Goal: Task Accomplishment & Management: Use online tool/utility

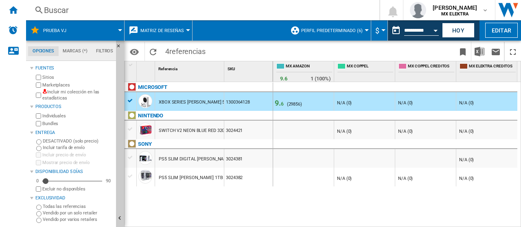
scroll to position [9, 0]
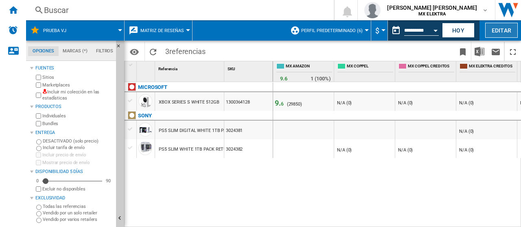
click at [502, 33] on button "Editar" at bounding box center [501, 30] width 33 height 15
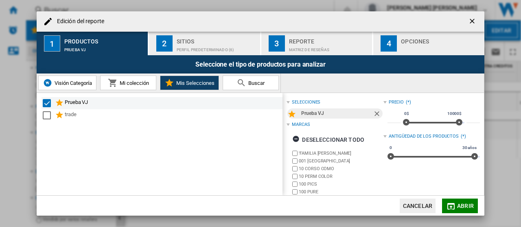
click at [46, 103] on div "Select" at bounding box center [47, 103] width 8 height 8
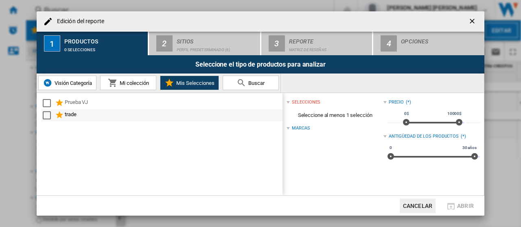
click at [47, 116] on div "Select" at bounding box center [47, 116] width 8 height 8
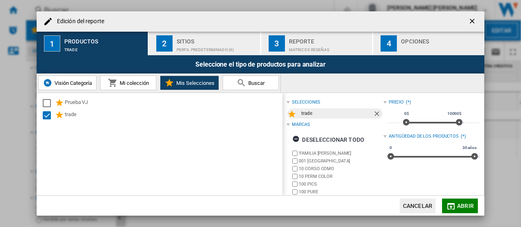
click at [460, 208] on span "Abrir" at bounding box center [465, 206] width 17 height 7
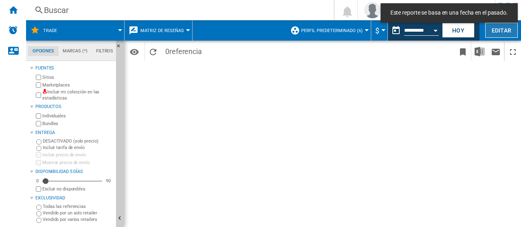
click at [505, 33] on button "Editar" at bounding box center [501, 30] width 33 height 15
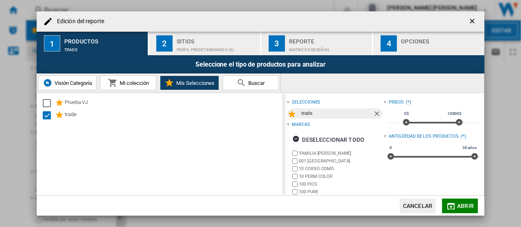
click at [128, 83] on span "Mi colección" at bounding box center [133, 83] width 31 height 6
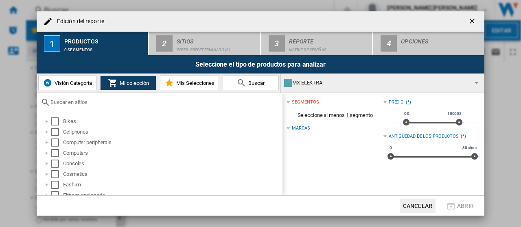
click at [81, 83] on span "Visión Categoría" at bounding box center [71, 83] width 39 height 6
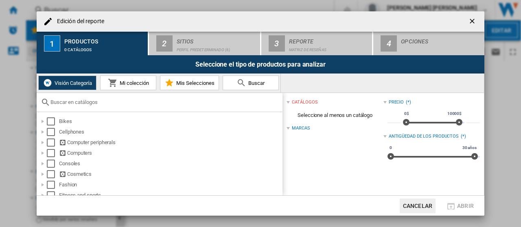
click at [203, 85] on span "Mis Selecciones" at bounding box center [194, 83] width 40 height 6
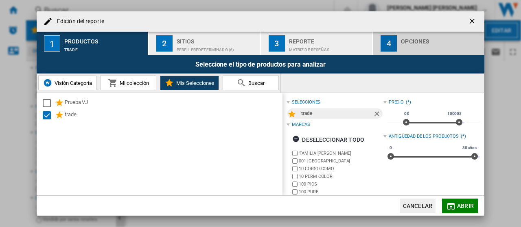
click at [411, 44] on div "Edición del ..." at bounding box center [441, 48] width 80 height 9
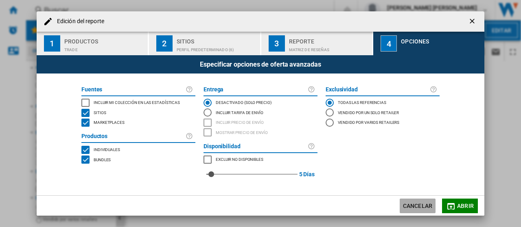
click at [422, 202] on button "Cancelar" at bounding box center [418, 206] width 36 height 15
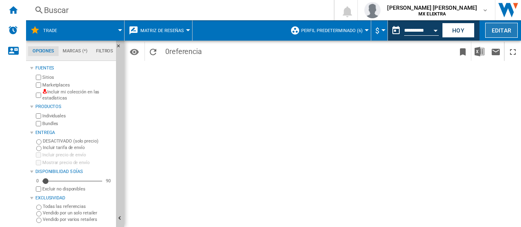
click at [500, 34] on button "Editar" at bounding box center [501, 30] width 33 height 15
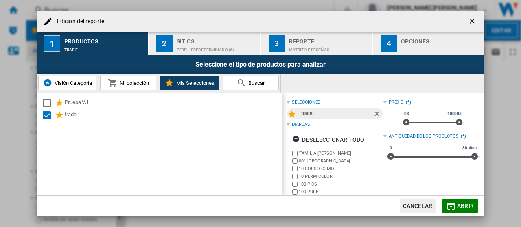
click at [83, 22] on h4 "Edición del reporte" at bounding box center [78, 21] width 51 height 8
click at [147, 111] on div "trade" at bounding box center [173, 116] width 217 height 10
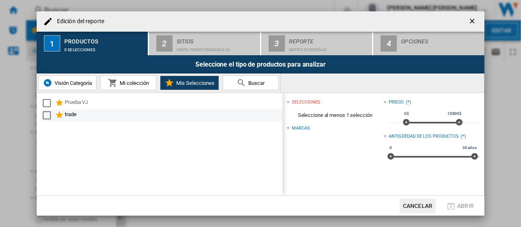
click at [80, 115] on div "trade" at bounding box center [173, 116] width 217 height 10
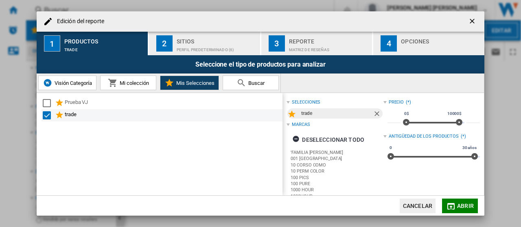
click at [47, 114] on div "Select" at bounding box center [47, 116] width 8 height 8
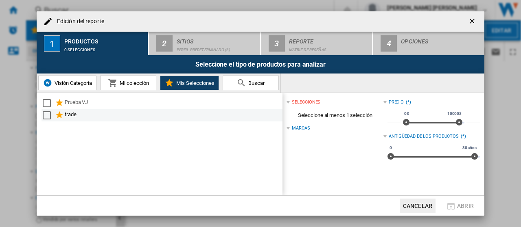
click at [50, 116] on div "Select" at bounding box center [47, 116] width 8 height 8
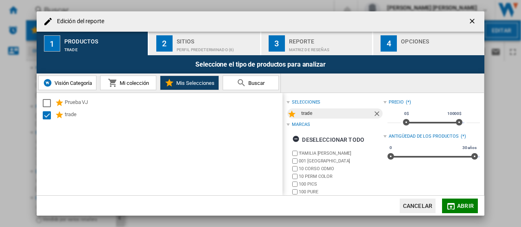
drag, startPoint x: 68, startPoint y: 113, endPoint x: 348, endPoint y: 166, distance: 284.2
click at [51, 155] on div "Prueba VJ trade" at bounding box center [160, 144] width 246 height 103
click at [377, 113] on ng-md-icon "Quitar" at bounding box center [378, 115] width 10 height 10
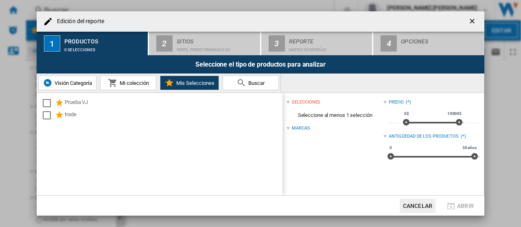
click at [472, 22] on ng-md-icon "getI18NText('BUTTONS.CLOSE_DIALOG')" at bounding box center [473, 22] width 10 height 10
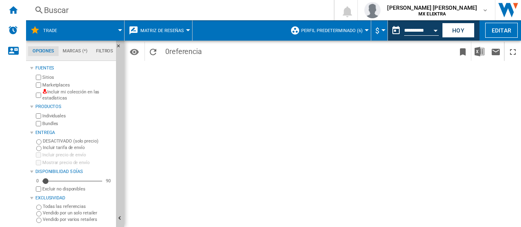
click at [366, 30] on div at bounding box center [367, 30] width 4 height 2
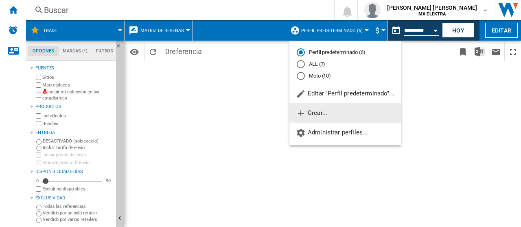
click at [313, 114] on span "Crear..." at bounding box center [311, 112] width 31 height 7
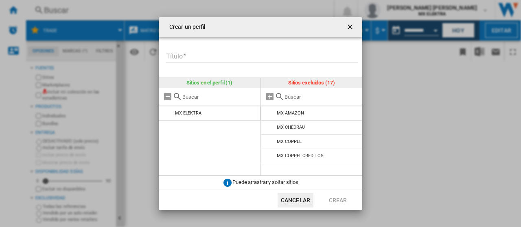
click at [352, 26] on ng-md-icon "getI18NText('BUTTONS.CLOSE_DIALOG')" at bounding box center [351, 28] width 10 height 10
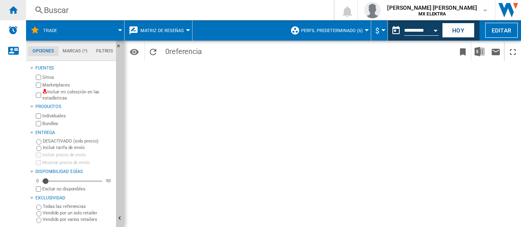
click at [14, 9] on ng-md-icon "Inicio" at bounding box center [13, 10] width 10 height 10
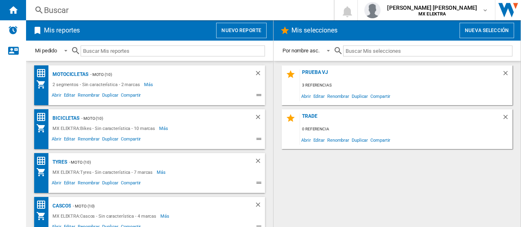
click at [472, 29] on button "Nueva selección" at bounding box center [486, 30] width 55 height 15
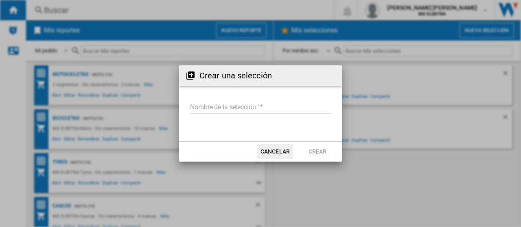
click at [222, 105] on input "Nombre de la selección '" at bounding box center [261, 108] width 142 height 12
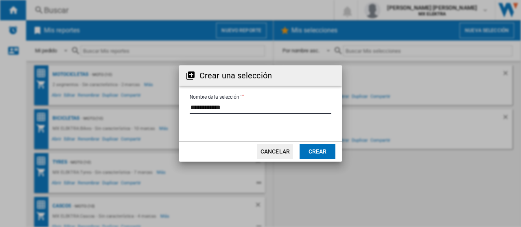
type input "**********"
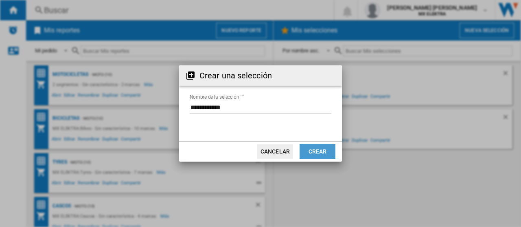
click at [319, 151] on button "Crear" at bounding box center [318, 151] width 36 height 15
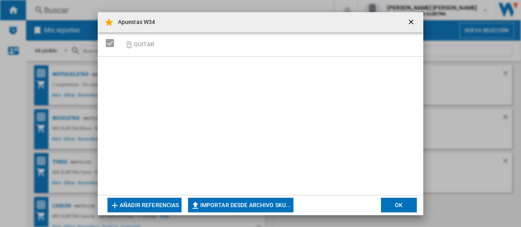
click at [225, 206] on button "Importar desde archivo SKU..." at bounding box center [240, 205] width 105 height 15
type input "**********"
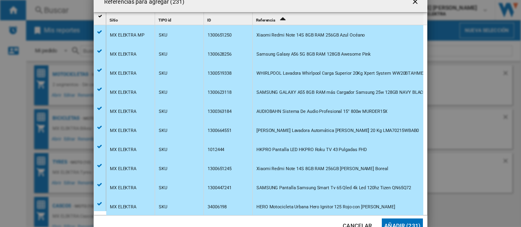
scroll to position [4228, 0]
click at [397, 222] on button "Añadir (231)" at bounding box center [402, 226] width 41 height 15
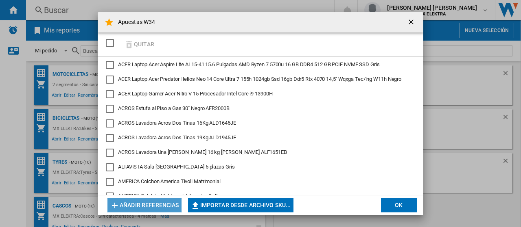
click at [153, 206] on button "Añadir referencias" at bounding box center [144, 205] width 74 height 15
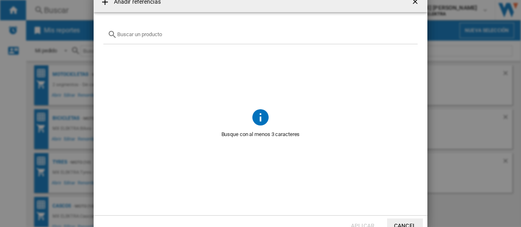
click at [106, 4] on ng-md-icon at bounding box center [105, 2] width 10 height 10
click at [145, 33] on input "text" at bounding box center [265, 34] width 296 height 6
click at [412, 221] on button "Cancel" at bounding box center [405, 226] width 36 height 15
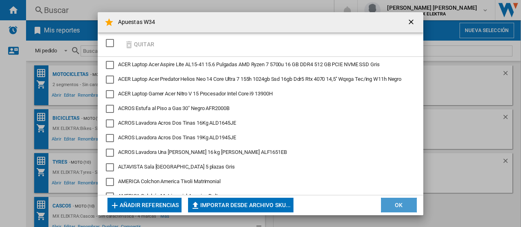
click at [399, 205] on button "OK" at bounding box center [399, 205] width 36 height 15
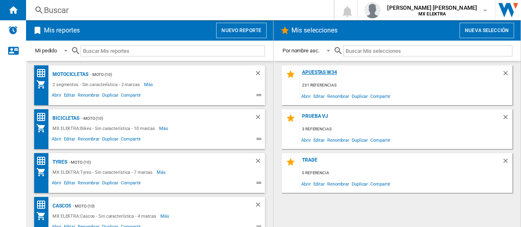
click at [325, 72] on div "Apuestas W34" at bounding box center [401, 75] width 202 height 11
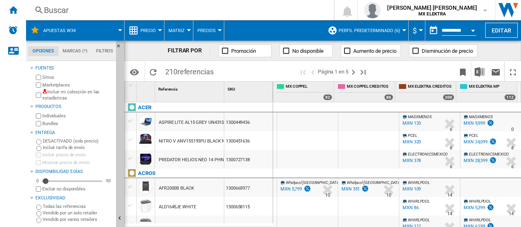
click at [410, 124] on div "MXN 133" at bounding box center [411, 123] width 18 height 5
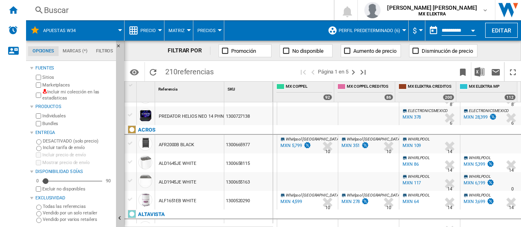
click at [344, 147] on div "MXN 351" at bounding box center [350, 145] width 18 height 5
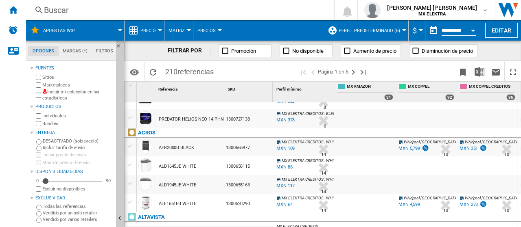
scroll to position [0, 122]
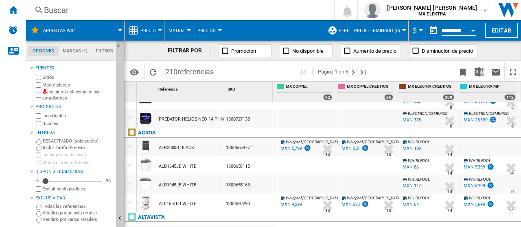
click at [348, 148] on div "MXN 351" at bounding box center [350, 148] width 18 height 5
click at [410, 186] on div "MXN 117" at bounding box center [411, 186] width 18 height 5
click at [348, 204] on div "MXN 278" at bounding box center [350, 204] width 18 height 5
click at [416, 50] on ng-md-icon at bounding box center [415, 51] width 8 height 8
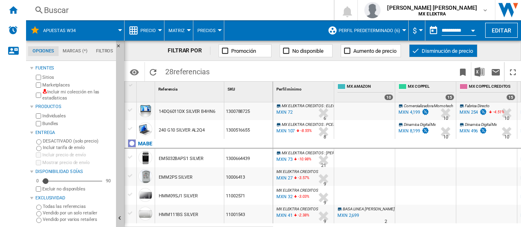
scroll to position [244, 0]
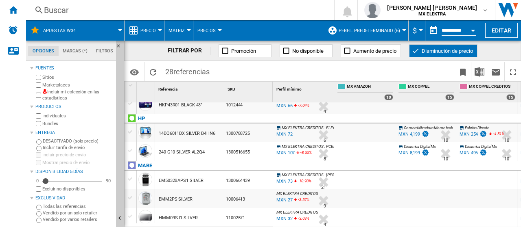
click at [414, 54] on ng-md-icon at bounding box center [415, 51] width 8 height 8
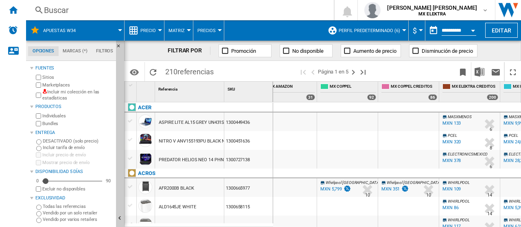
scroll to position [0, 122]
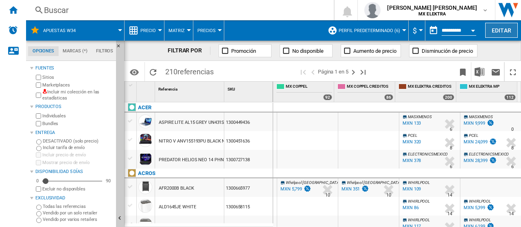
click at [502, 27] on button "Editar" at bounding box center [501, 30] width 33 height 15
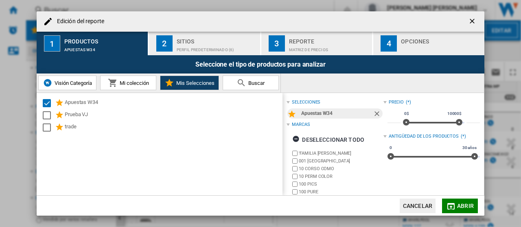
click at [220, 33] on button "2 Sitios Perfil predeterminado (6)" at bounding box center [205, 44] width 112 height 24
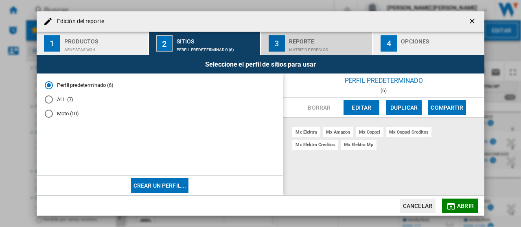
click at [323, 46] on div "Matriz de precios" at bounding box center [329, 48] width 80 height 9
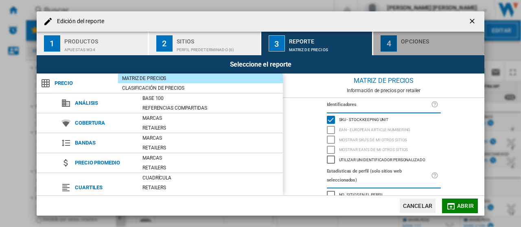
click at [440, 45] on div "button" at bounding box center [441, 48] width 80 height 9
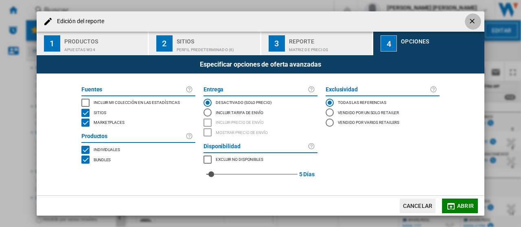
click at [472, 22] on ng-md-icon "getI18NText('BUTTONS.CLOSE_DIALOG')" at bounding box center [473, 22] width 10 height 10
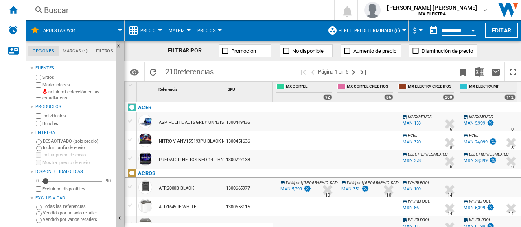
click at [397, 28] on span "Perfil predeterminado (6)" at bounding box center [369, 30] width 61 height 5
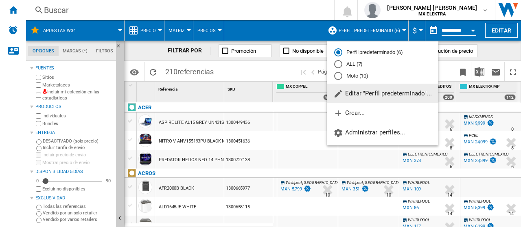
click at [372, 96] on span "Editar "Perfil predeterminado"..." at bounding box center [382, 93] width 98 height 7
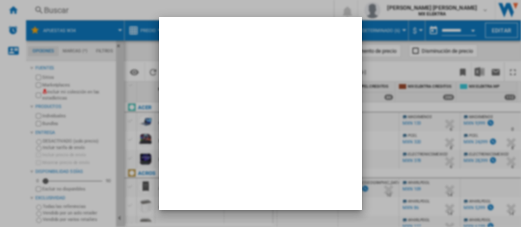
click at [372, 96] on div "**********" at bounding box center [260, 113] width 521 height 227
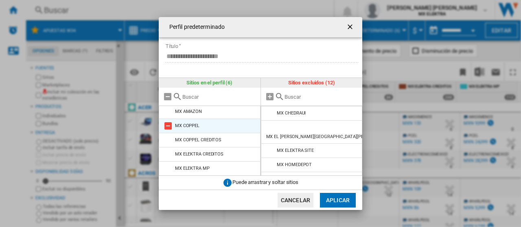
scroll to position [0, 0]
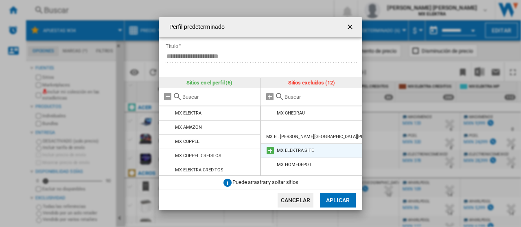
click at [268, 146] on md-icon at bounding box center [270, 151] width 10 height 10
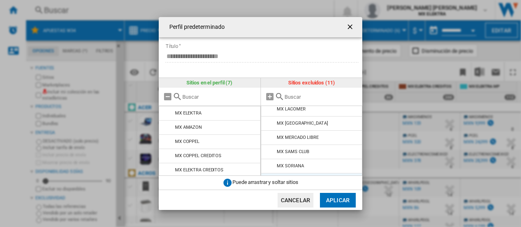
scroll to position [87, 0]
click at [270, 173] on md-icon at bounding box center [270, 178] width 10 height 10
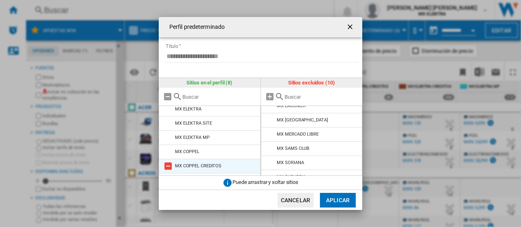
scroll to position [0, 0]
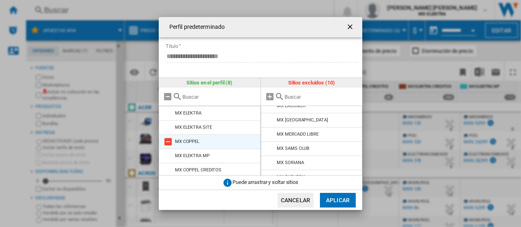
click at [202, 141] on li "MX COPPEL" at bounding box center [210, 142] width 102 height 15
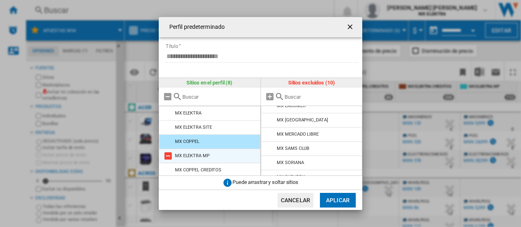
drag, startPoint x: 202, startPoint y: 141, endPoint x: 205, endPoint y: 157, distance: 16.5
click at [205, 157] on ul "MX ELEKTRA MX ELEKTRA SITE MX COPPEL MX ELEKTRA MP MX COPPEL CREDITOS MX ELEKTR…" at bounding box center [210, 141] width 102 height 70
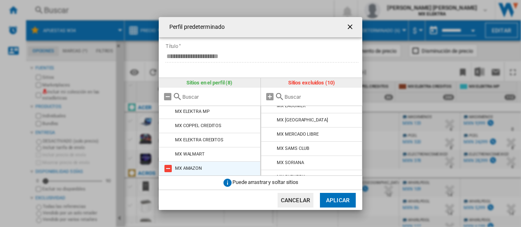
click at [226, 166] on li "MX AMAZON" at bounding box center [210, 169] width 102 height 15
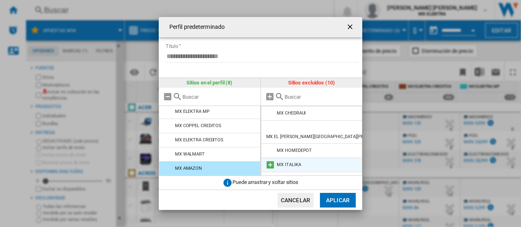
scroll to position [10, 0]
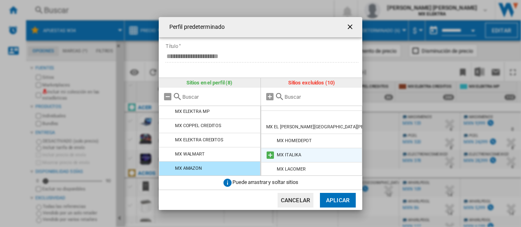
click at [269, 151] on md-icon at bounding box center [270, 156] width 10 height 10
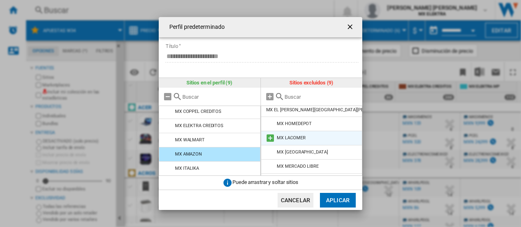
scroll to position [28, 0]
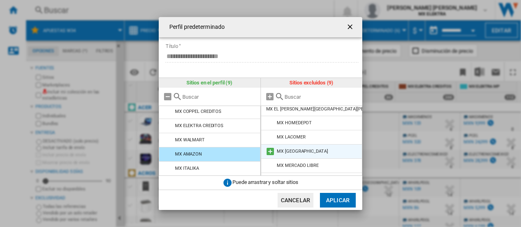
click at [269, 147] on md-icon at bounding box center [270, 152] width 10 height 10
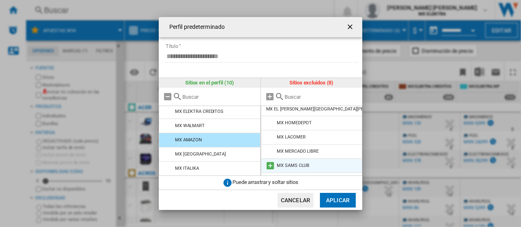
scroll to position [44, 0]
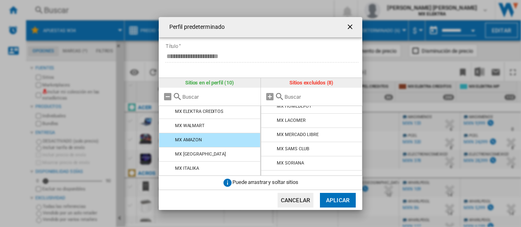
click at [340, 196] on button "Aplicar" at bounding box center [338, 200] width 36 height 15
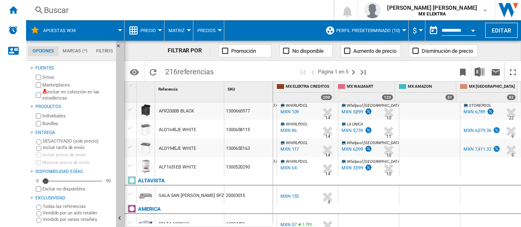
scroll to position [0, 173]
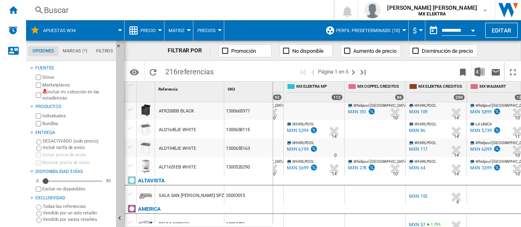
click at [399, 74] on span at bounding box center [414, 71] width 81 height 19
click at [480, 72] on img "Descargar en Excel" at bounding box center [480, 72] width 10 height 10
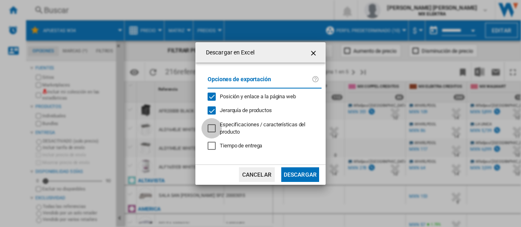
click at [215, 130] on div at bounding box center [212, 129] width 8 height 8
click at [304, 175] on button "Descargar" at bounding box center [300, 175] width 38 height 15
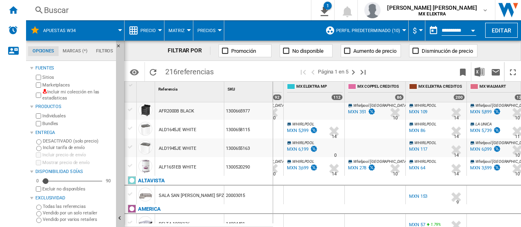
click at [475, 33] on button "Open calendar" at bounding box center [473, 29] width 15 height 15
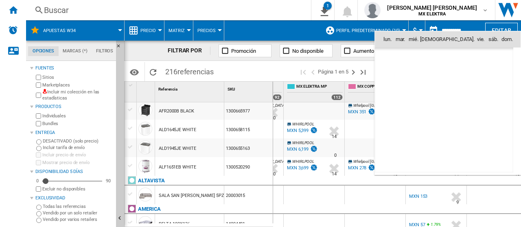
scroll to position [3883, 0]
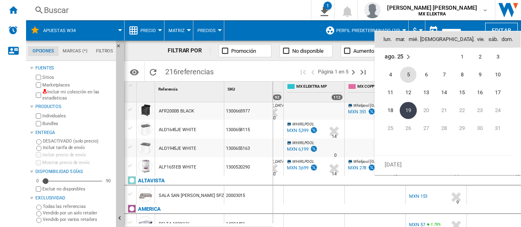
click at [410, 72] on span "5" at bounding box center [408, 75] width 16 height 16
type input "**********"
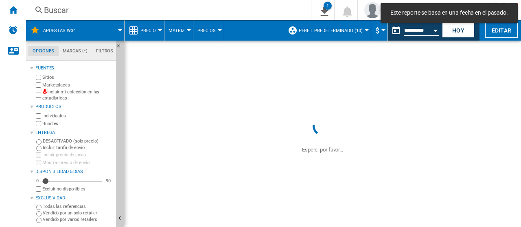
click at [435, 32] on button "Open calendar" at bounding box center [435, 29] width 15 height 15
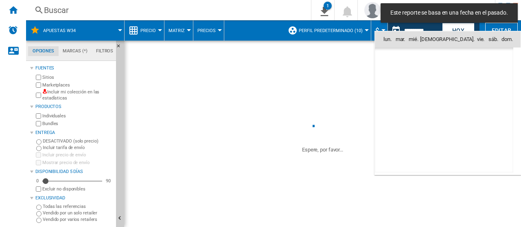
scroll to position [3883, 0]
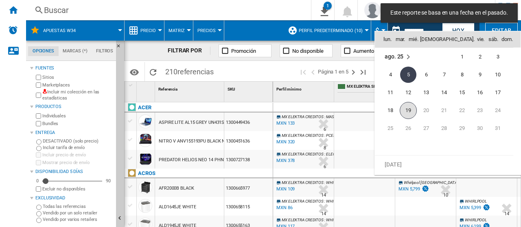
click at [408, 111] on span "19" at bounding box center [408, 110] width 17 height 17
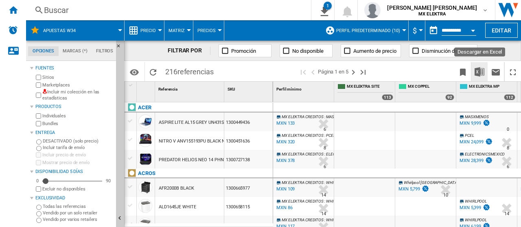
click at [479, 78] on button "Descargar en Excel" at bounding box center [479, 71] width 16 height 19
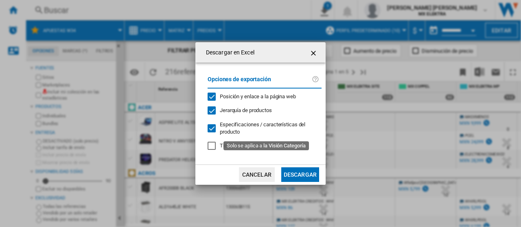
click at [268, 123] on span "Especificaciones / características del producto" at bounding box center [262, 128] width 85 height 13
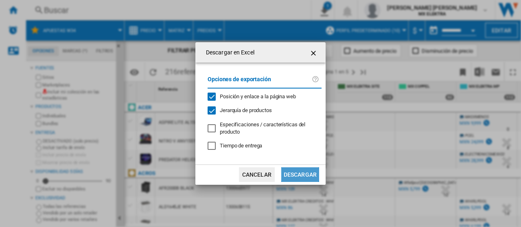
click at [301, 177] on button "Descargar" at bounding box center [300, 175] width 38 height 15
